Goal: Check status: Check status

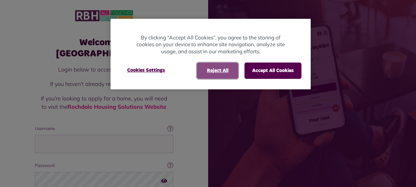
click at [222, 69] on button "Reject All" at bounding box center [218, 71] width 42 height 16
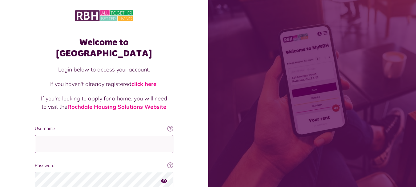
click at [53, 136] on input "Username" at bounding box center [104, 144] width 139 height 18
type input "**********"
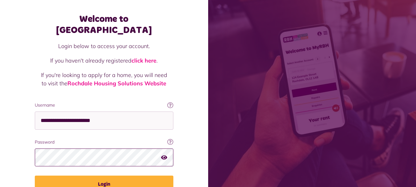
scroll to position [50, 0]
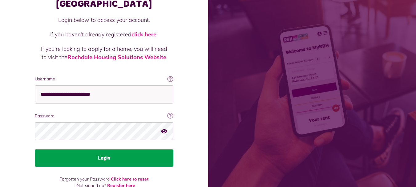
click at [117, 149] on button "Login" at bounding box center [104, 157] width 139 height 17
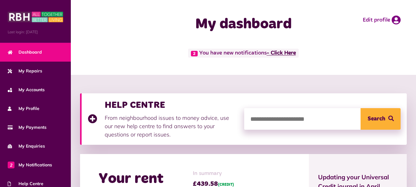
click at [290, 52] on link "- Click Here" at bounding box center [281, 54] width 29 height 6
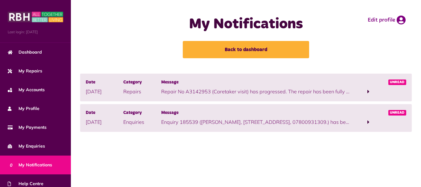
click at [367, 91] on span at bounding box center [368, 92] width 2 height 6
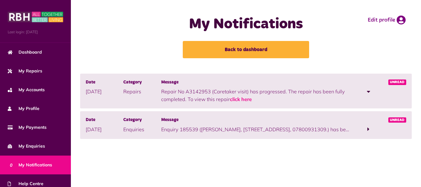
click at [367, 129] on span at bounding box center [368, 129] width 38 height 8
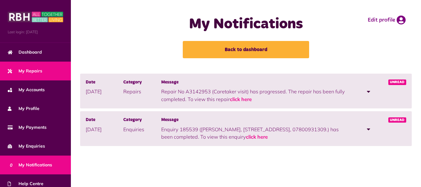
click at [29, 72] on span "My Repairs" at bounding box center [25, 71] width 35 height 6
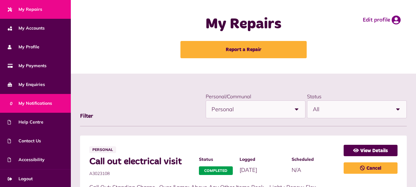
scroll to position [62, 0]
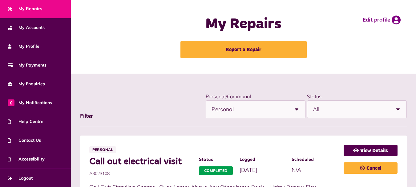
click at [29, 8] on span "My Repairs" at bounding box center [25, 9] width 35 height 6
